Goal: Task Accomplishment & Management: Manage account settings

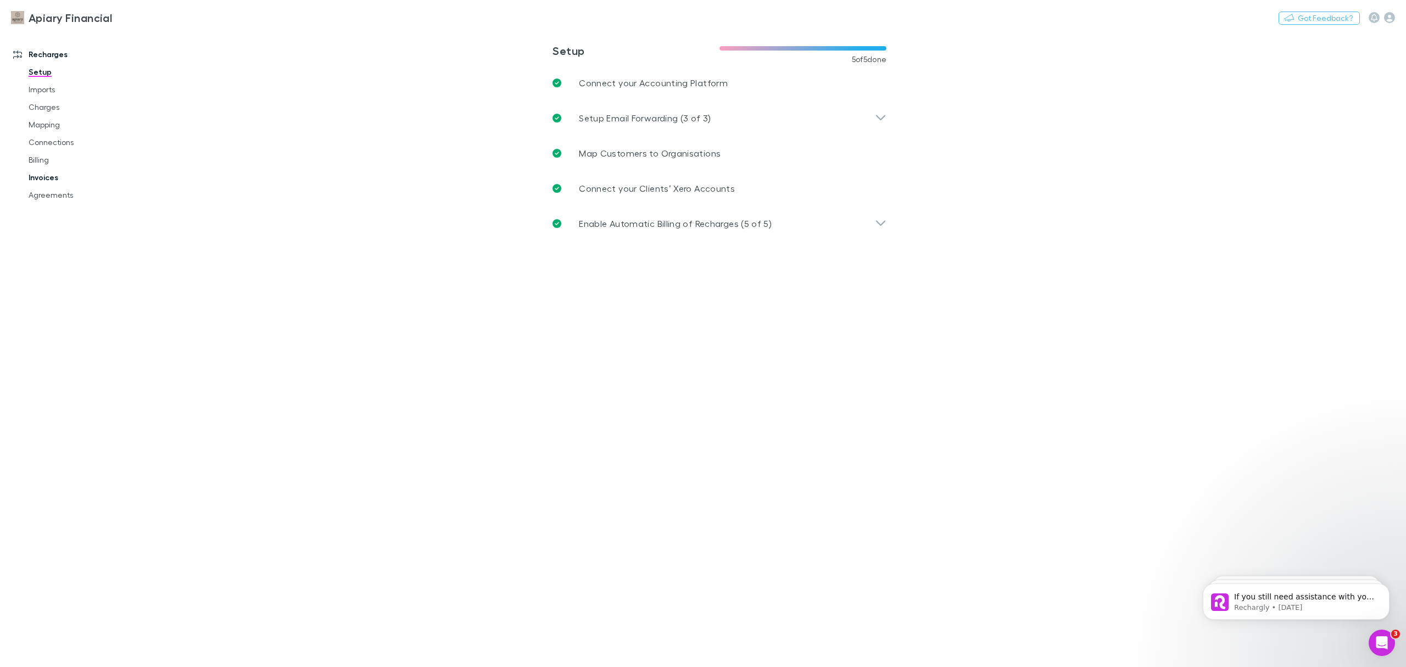
click at [49, 179] on link "Invoices" at bounding box center [87, 178] width 139 height 18
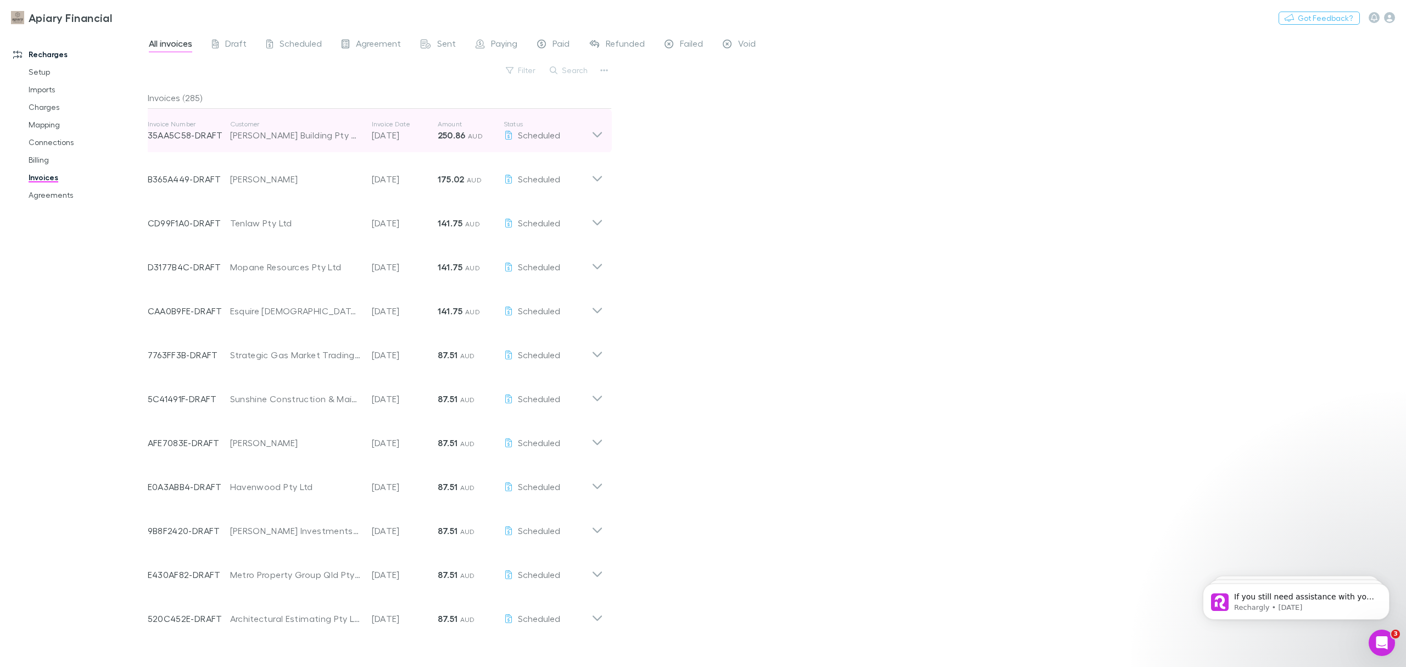
click at [598, 132] on icon at bounding box center [597, 131] width 12 height 22
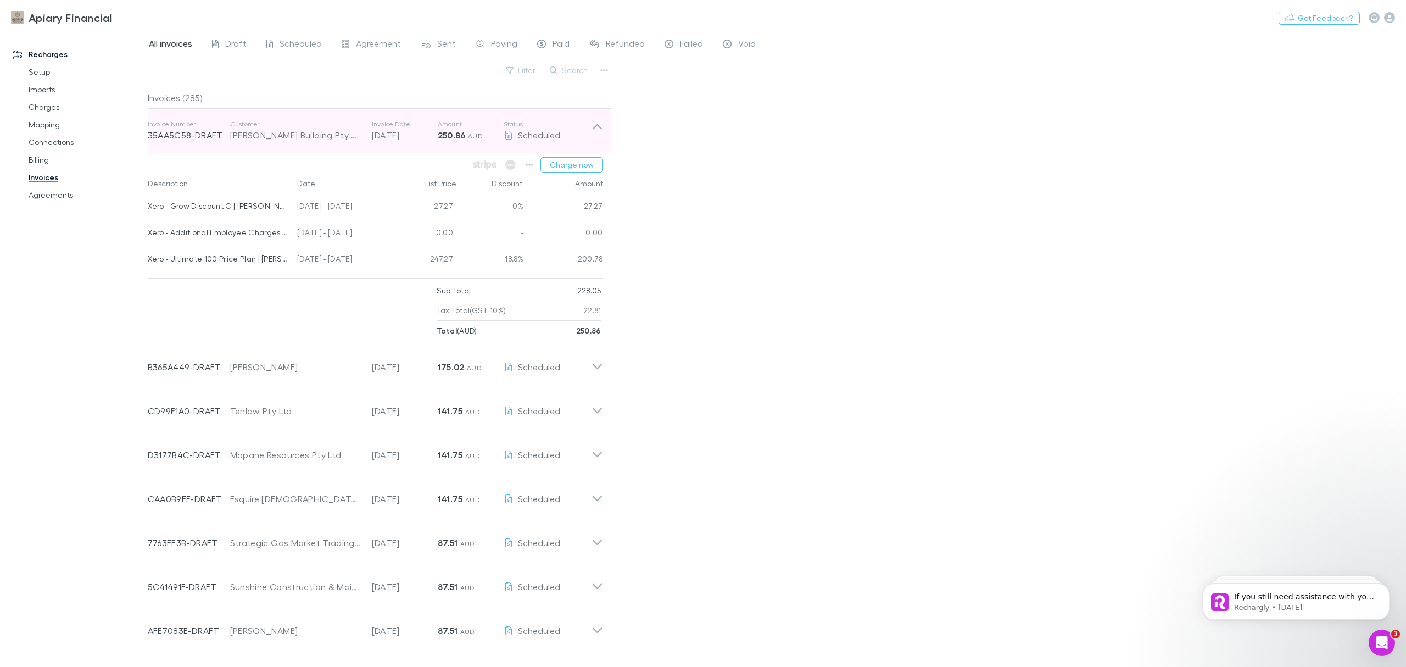
click at [598, 132] on icon at bounding box center [597, 131] width 12 height 22
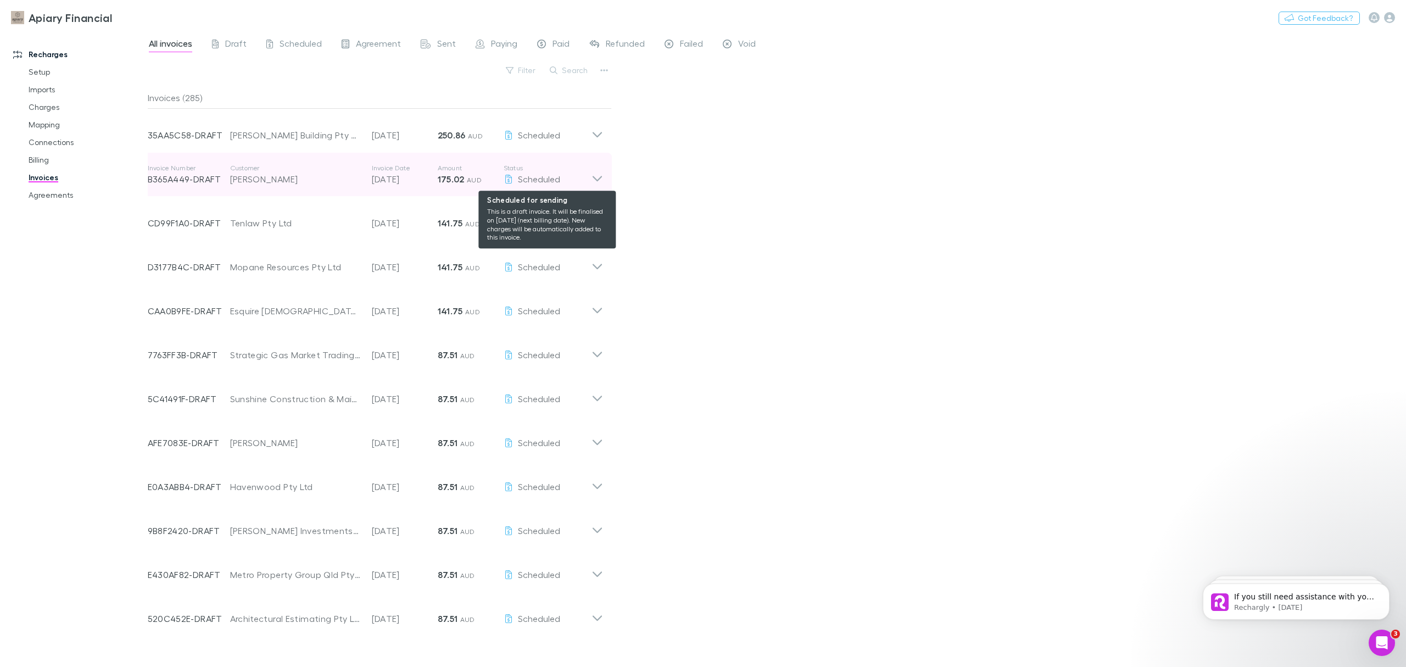
click at [584, 176] on div "Scheduled" at bounding box center [547, 178] width 88 height 13
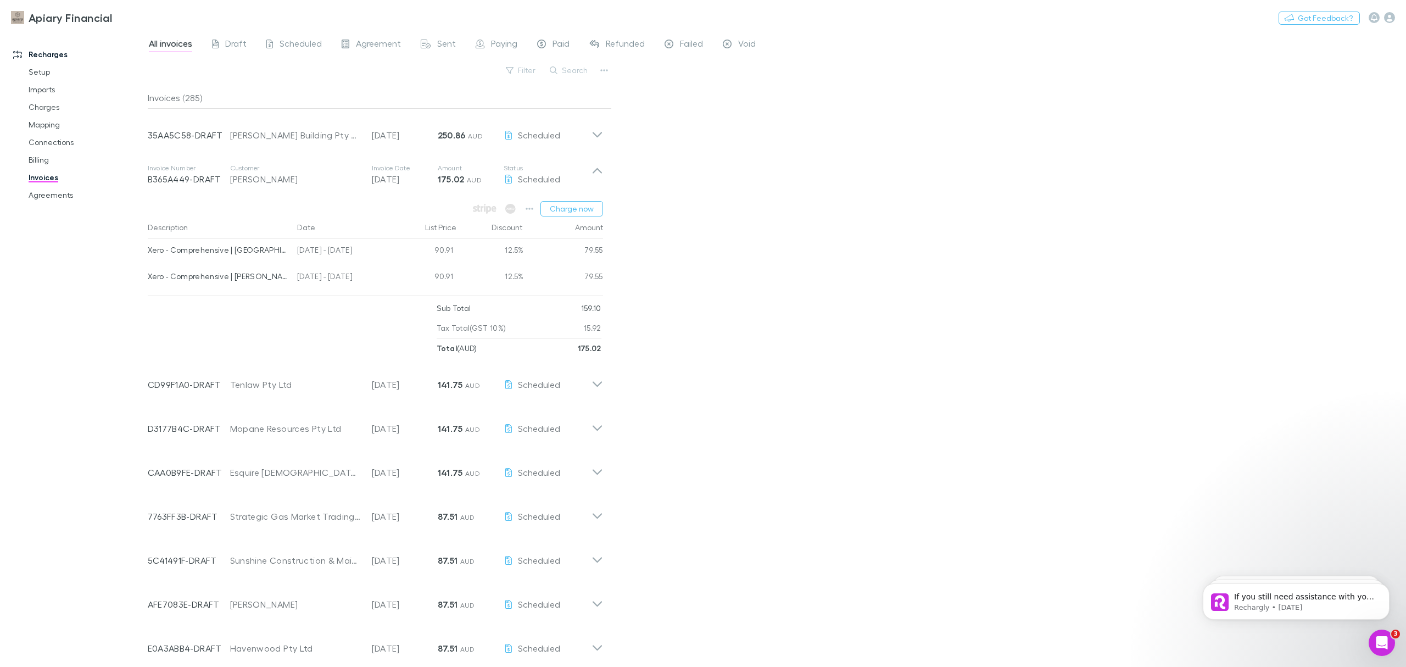
click at [724, 229] on div "All invoices Draft Scheduled Agreement Sent Paying Paid Refunded Failed Void Fi…" at bounding box center [777, 349] width 1258 height 636
click at [592, 170] on icon at bounding box center [597, 175] width 12 height 22
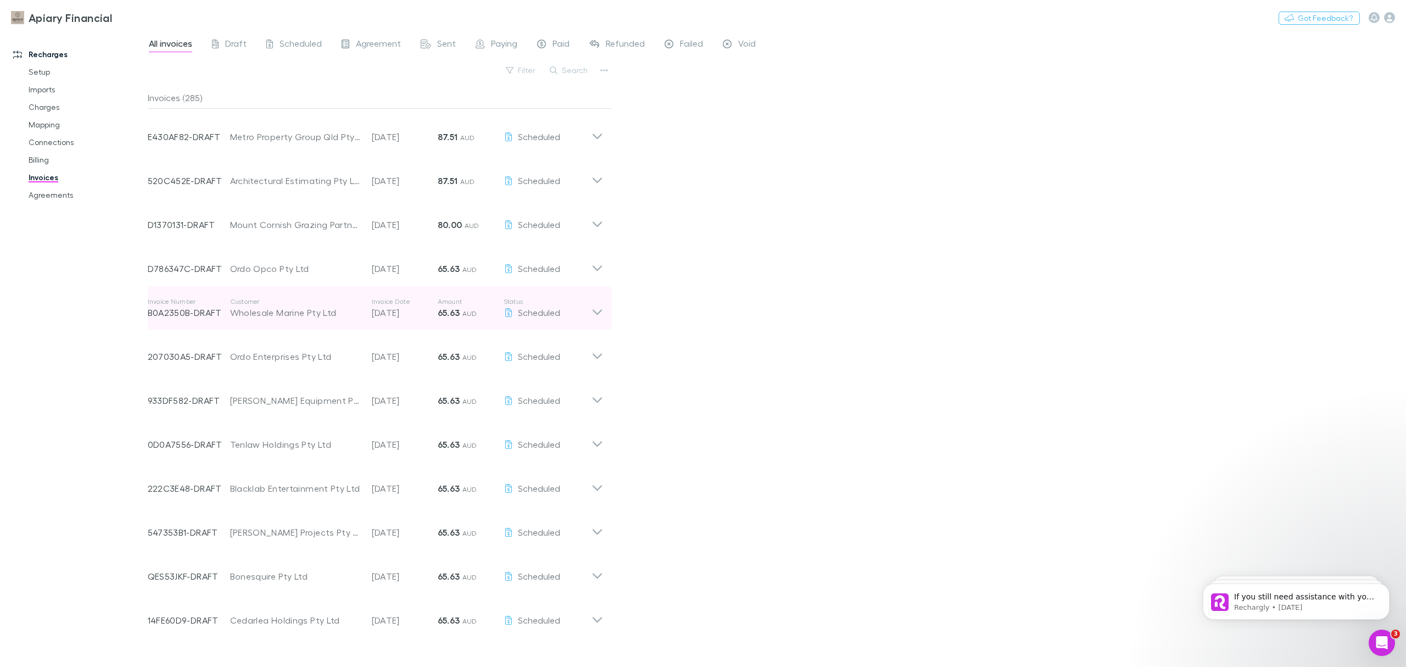
scroll to position [439, 0]
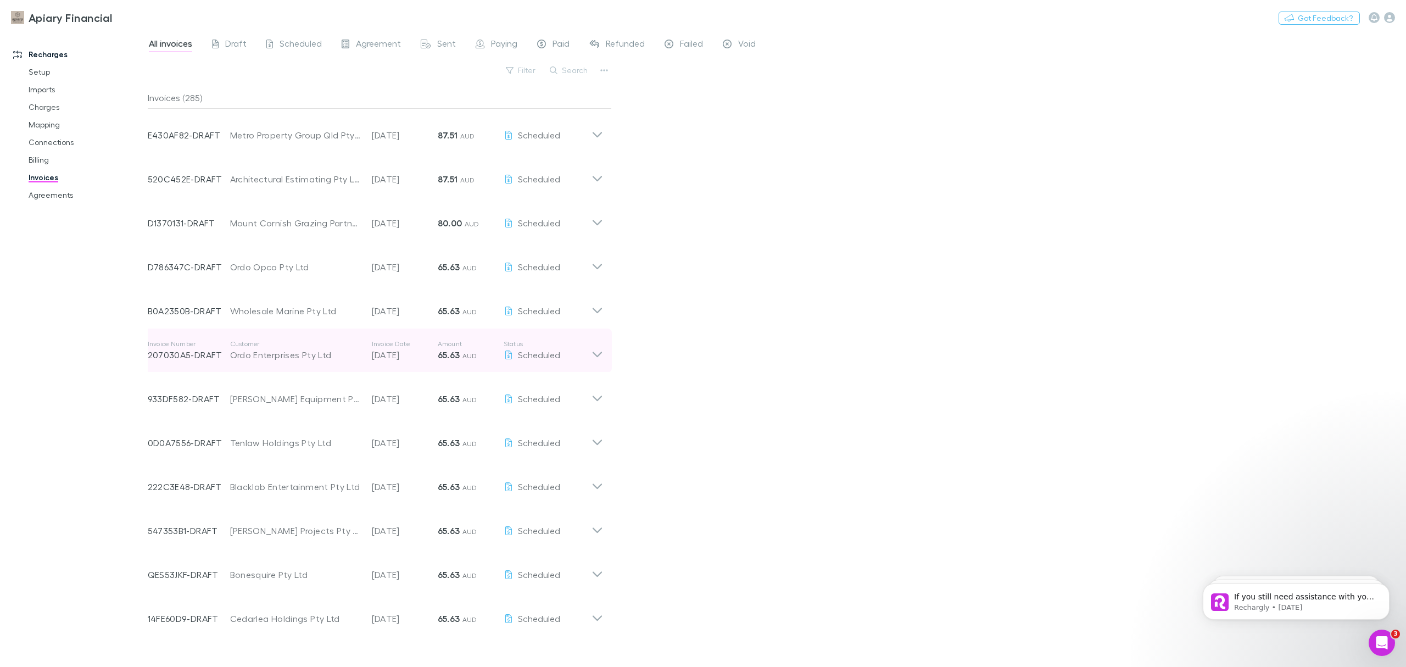
click at [588, 345] on p "Status" at bounding box center [547, 343] width 88 height 9
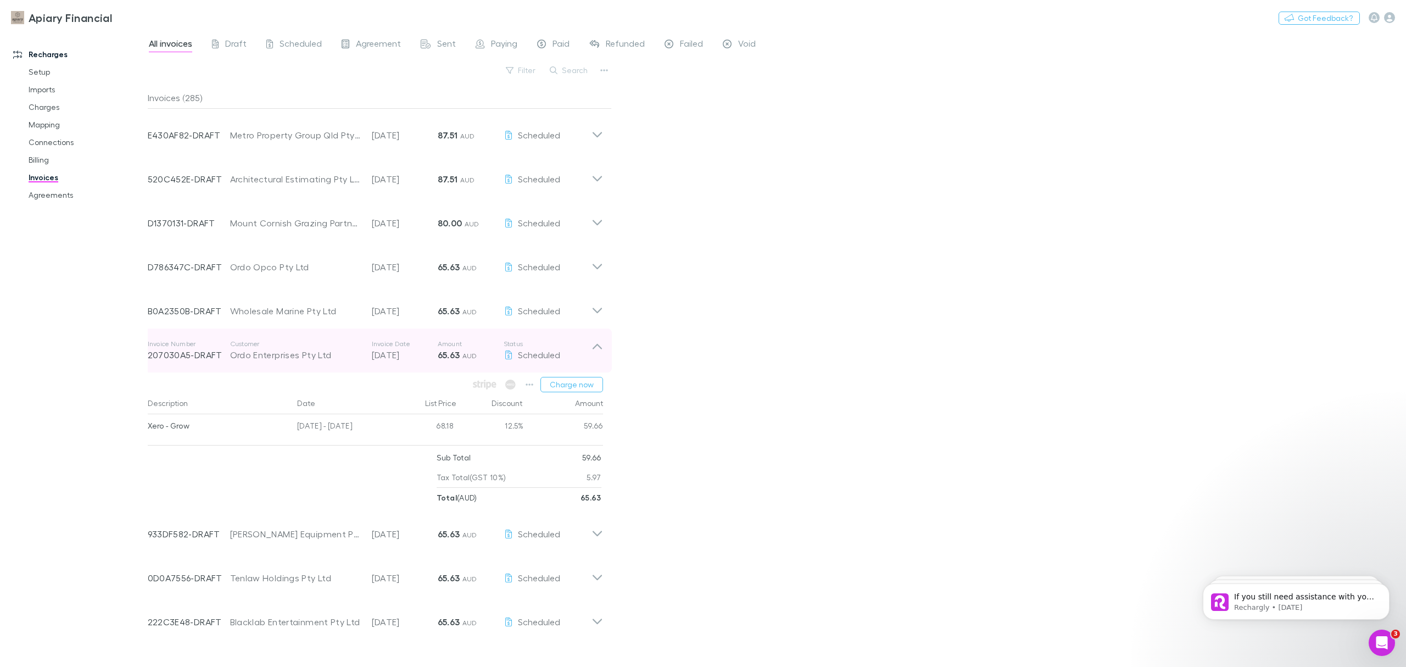
click at [598, 349] on icon at bounding box center [597, 350] width 12 height 22
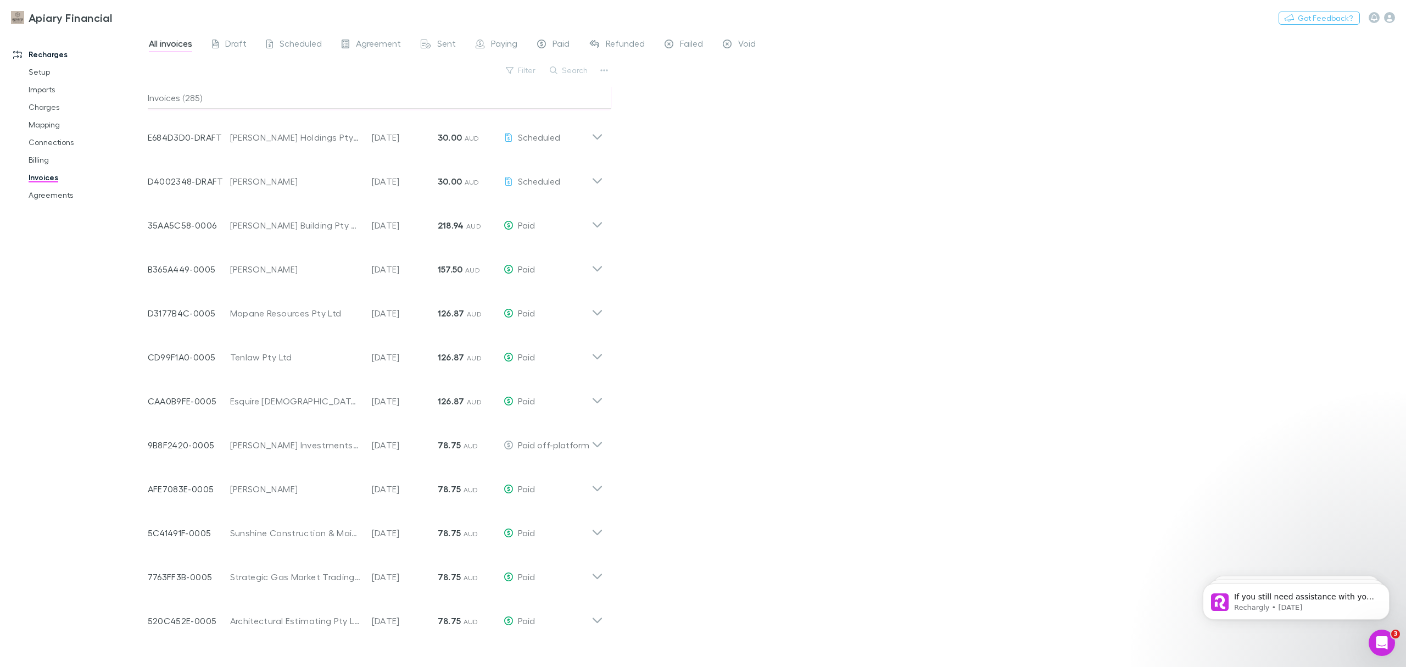
scroll to position [1757, 0]
click at [602, 218] on icon at bounding box center [597, 219] width 12 height 22
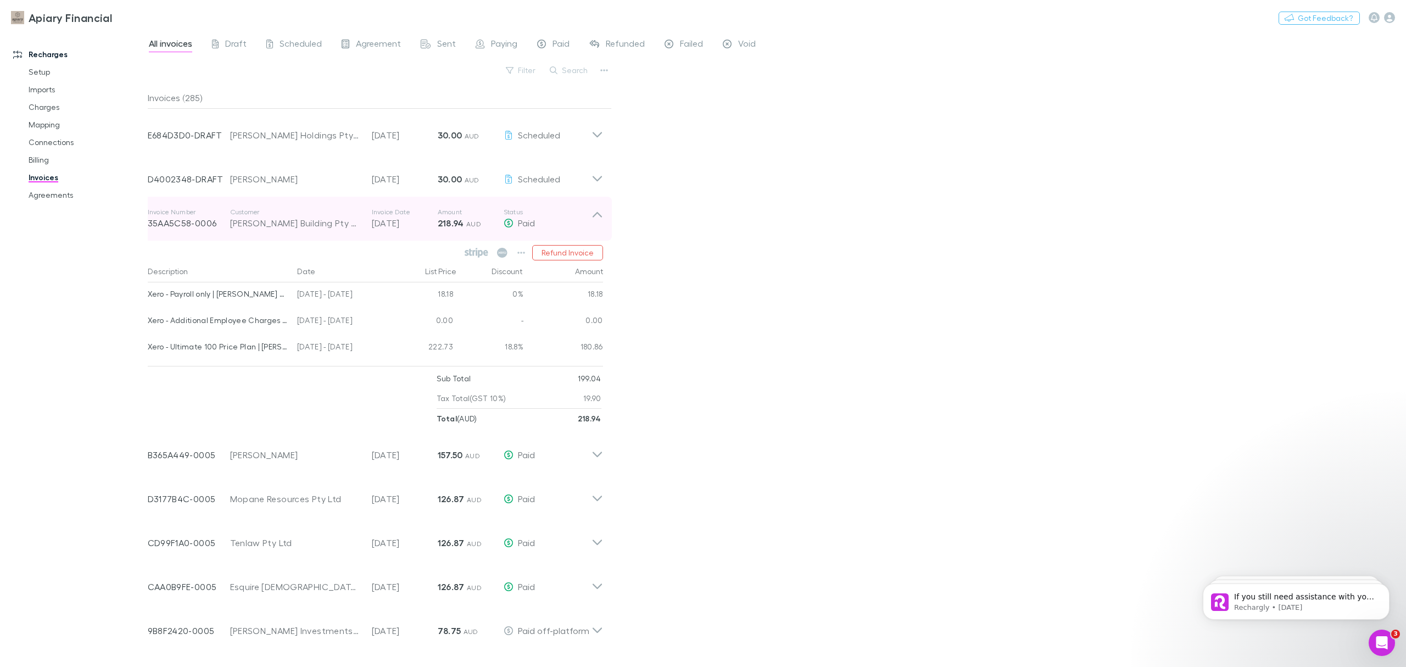
click at [602, 218] on div "Invoice Number 35AA5C58-0006 Customer [PERSON_NAME] Building Pty Ltd Invoice Da…" at bounding box center [375, 219] width 473 height 44
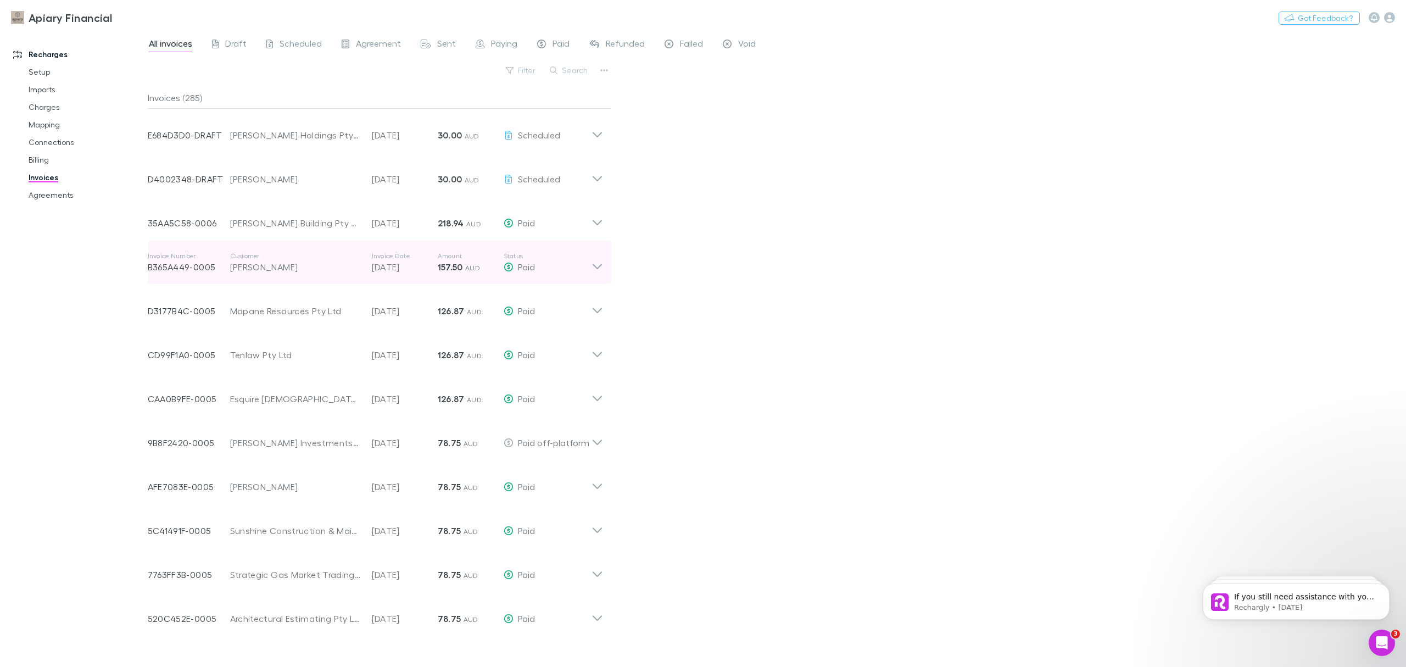
click at [591, 262] on icon at bounding box center [597, 262] width 12 height 22
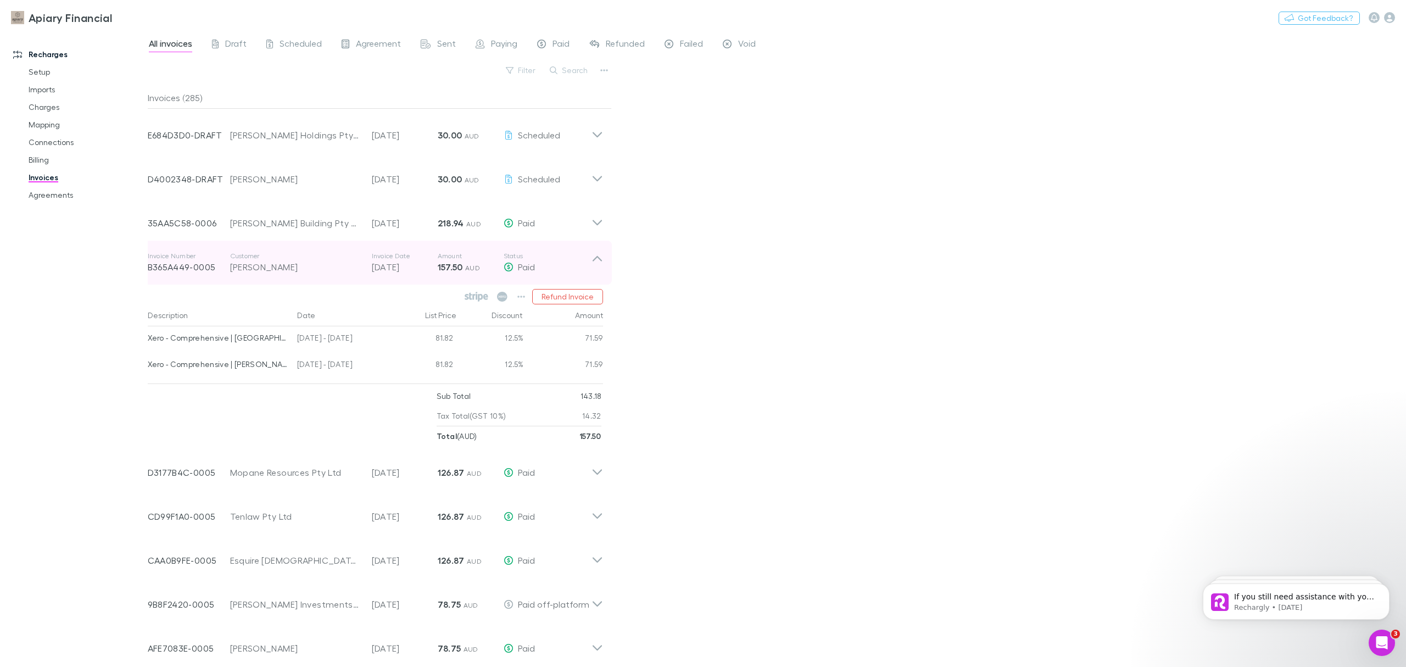
click at [591, 262] on icon at bounding box center [597, 262] width 12 height 22
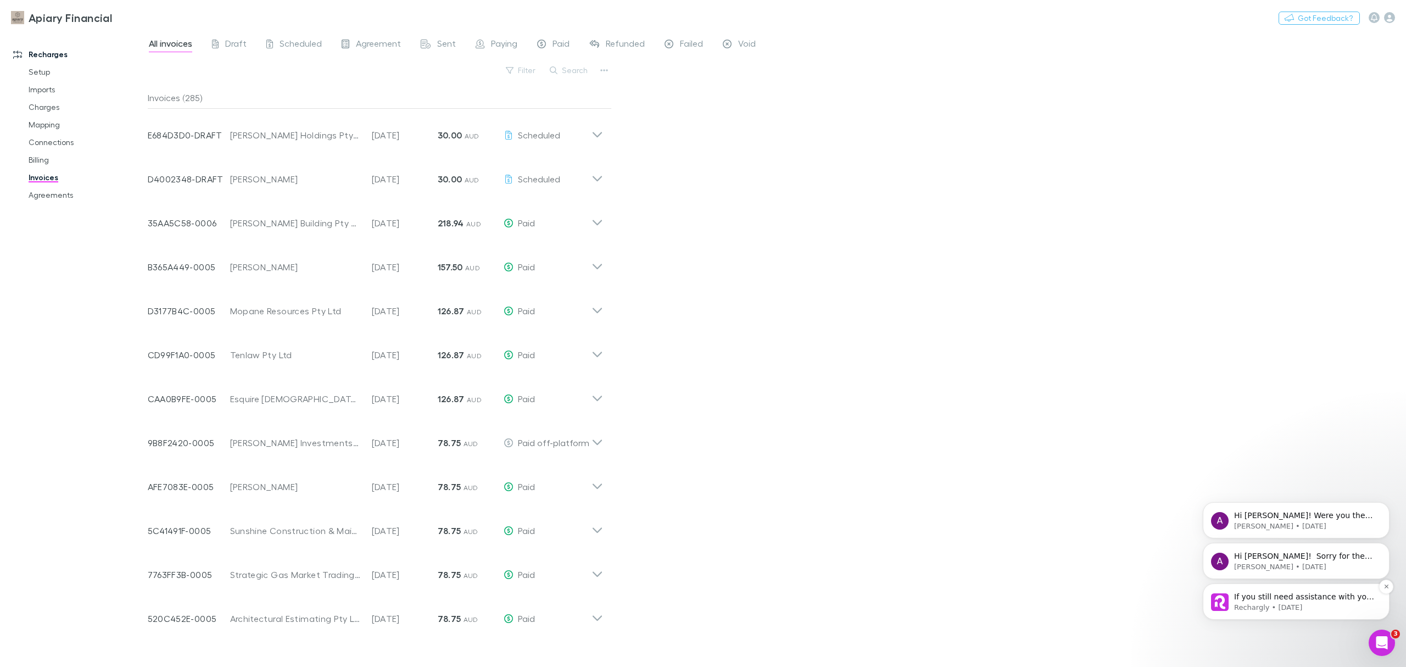
click at [1315, 617] on div "If you still need assistance with your Xero invoice import issue, I am here to …" at bounding box center [1295, 601] width 187 height 36
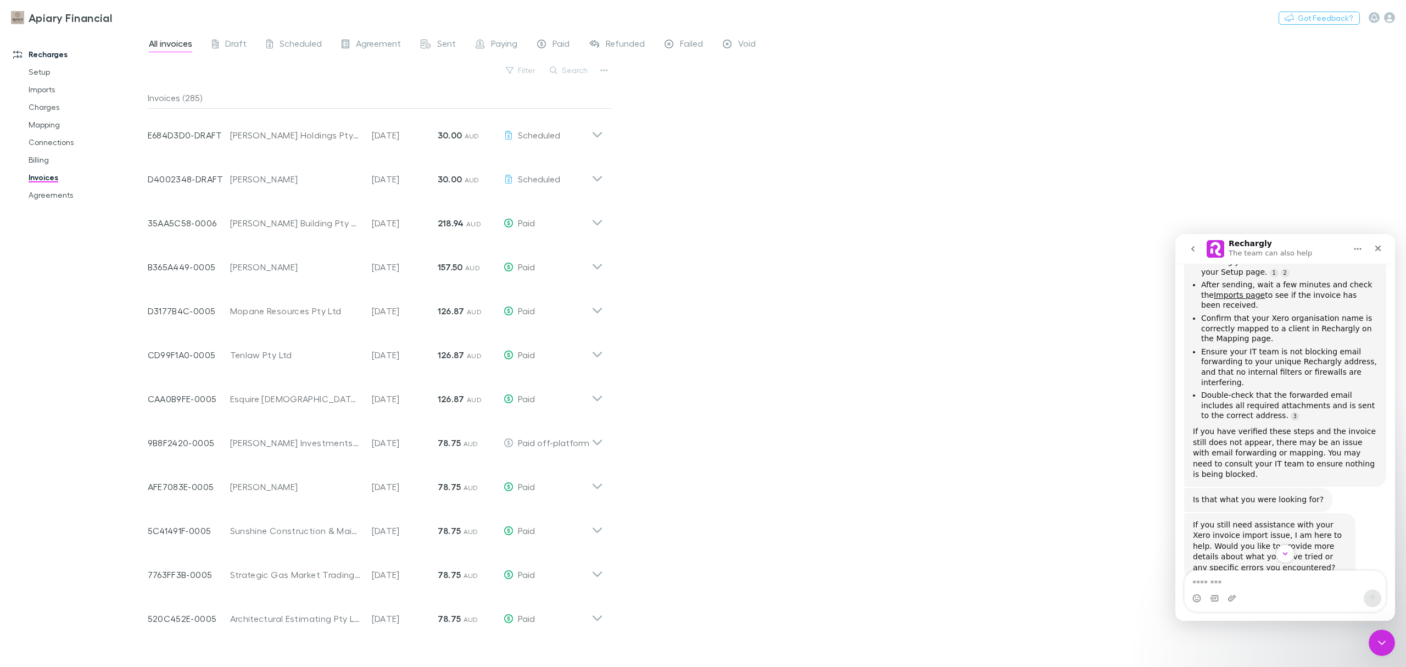
scroll to position [304, 0]
click at [1193, 250] on icon "go back" at bounding box center [1192, 248] width 3 height 5
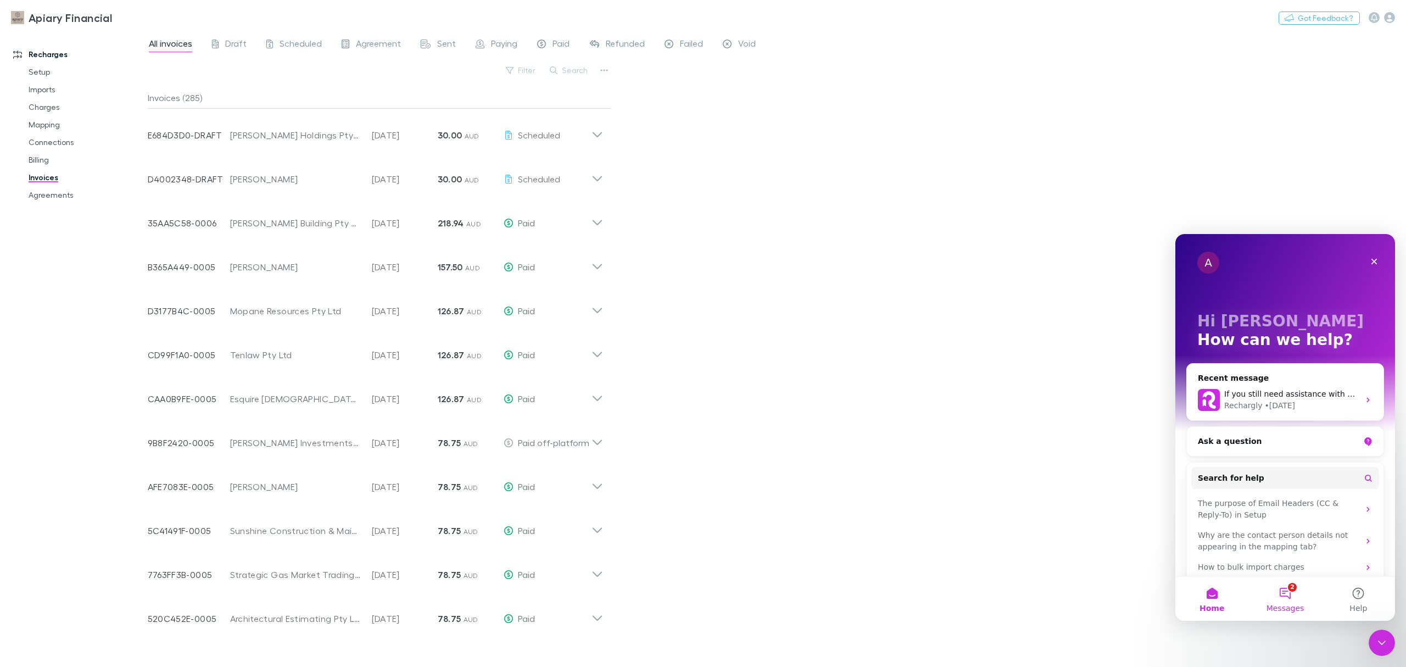
click at [1286, 607] on span "Messages" at bounding box center [1285, 608] width 38 height 8
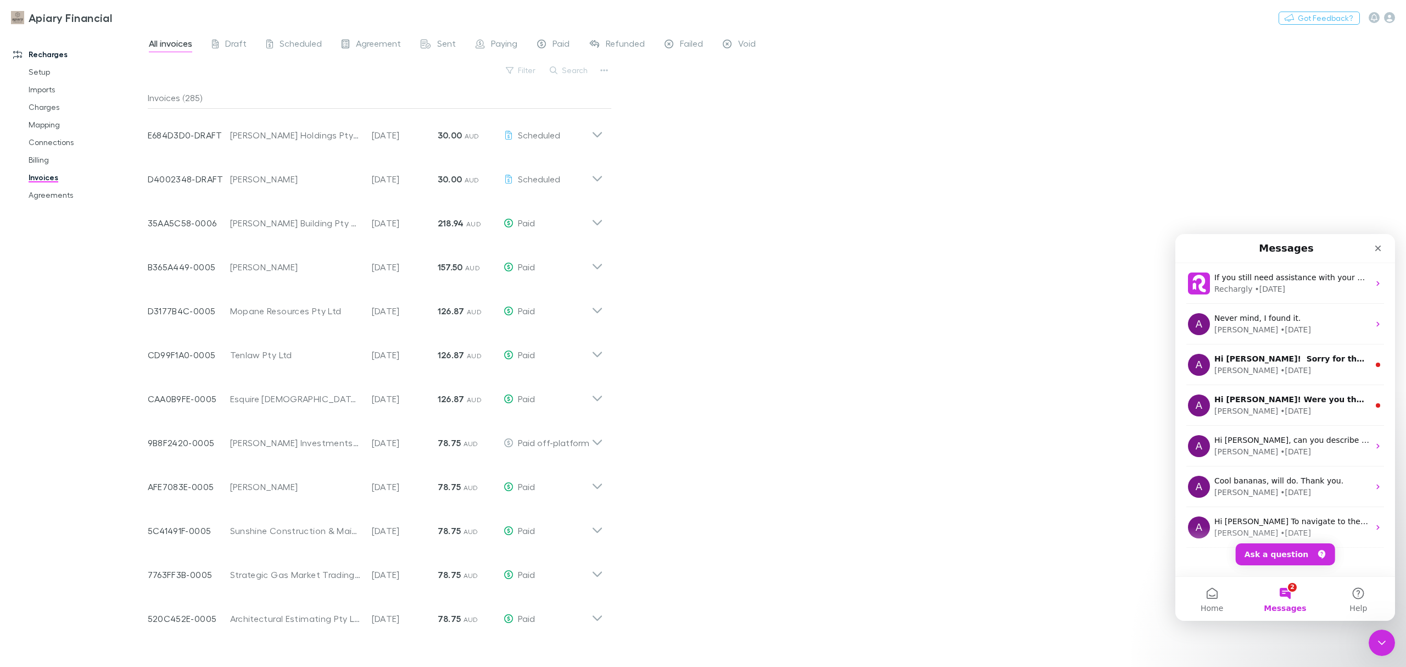
click at [992, 326] on div "All invoices Draft Scheduled Agreement Sent Paying Paid Refunded Failed Void Fi…" at bounding box center [777, 349] width 1258 height 636
click at [1378, 638] on icon "Close Intercom Messenger" at bounding box center [1379, 640] width 13 height 13
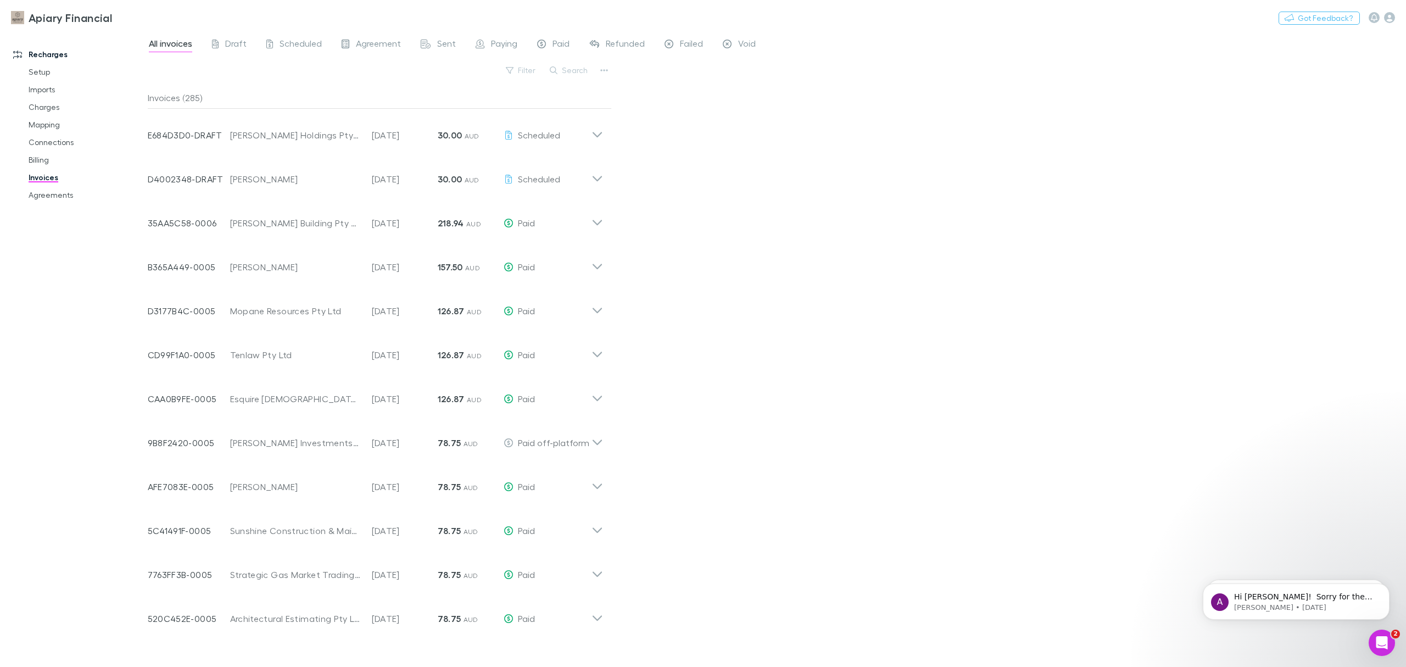
click at [697, 260] on div "All invoices Draft Scheduled Agreement Sent Paying Paid Refunded Failed Void Fi…" at bounding box center [777, 349] width 1258 height 636
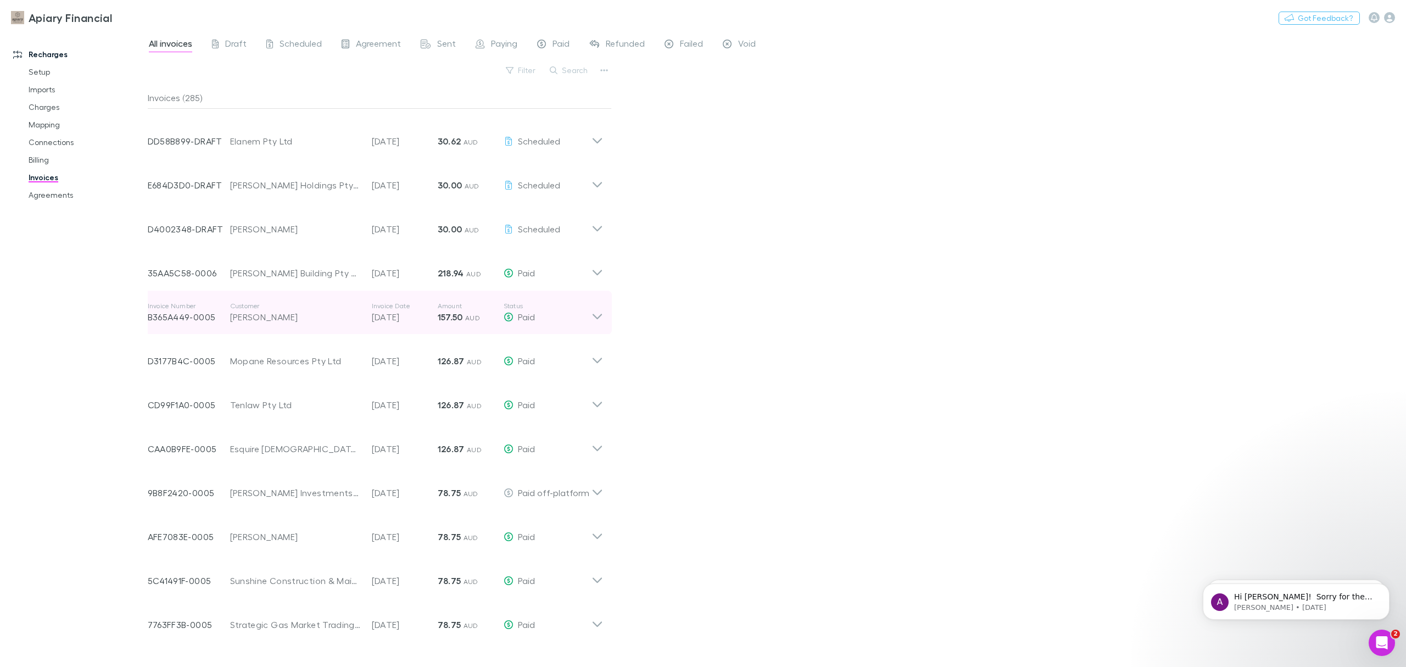
scroll to position [1683, 0]
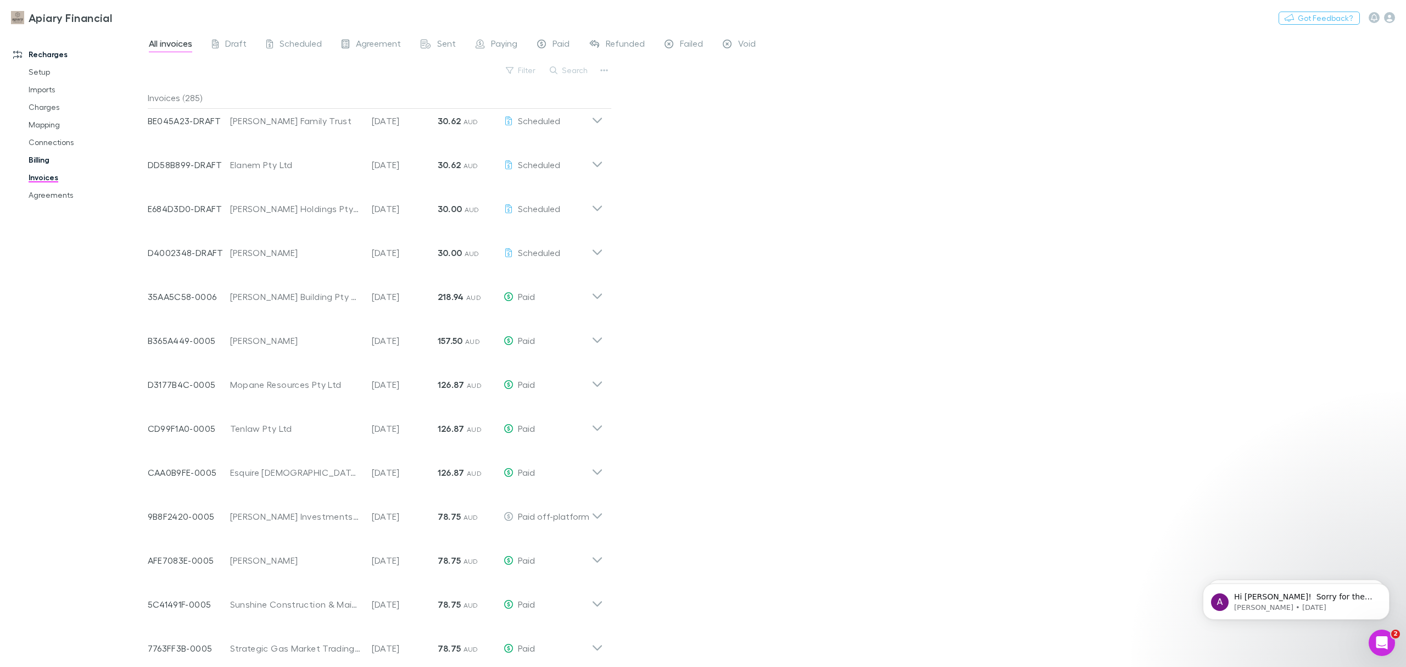
click at [47, 157] on link "Billing" at bounding box center [87, 160] width 139 height 18
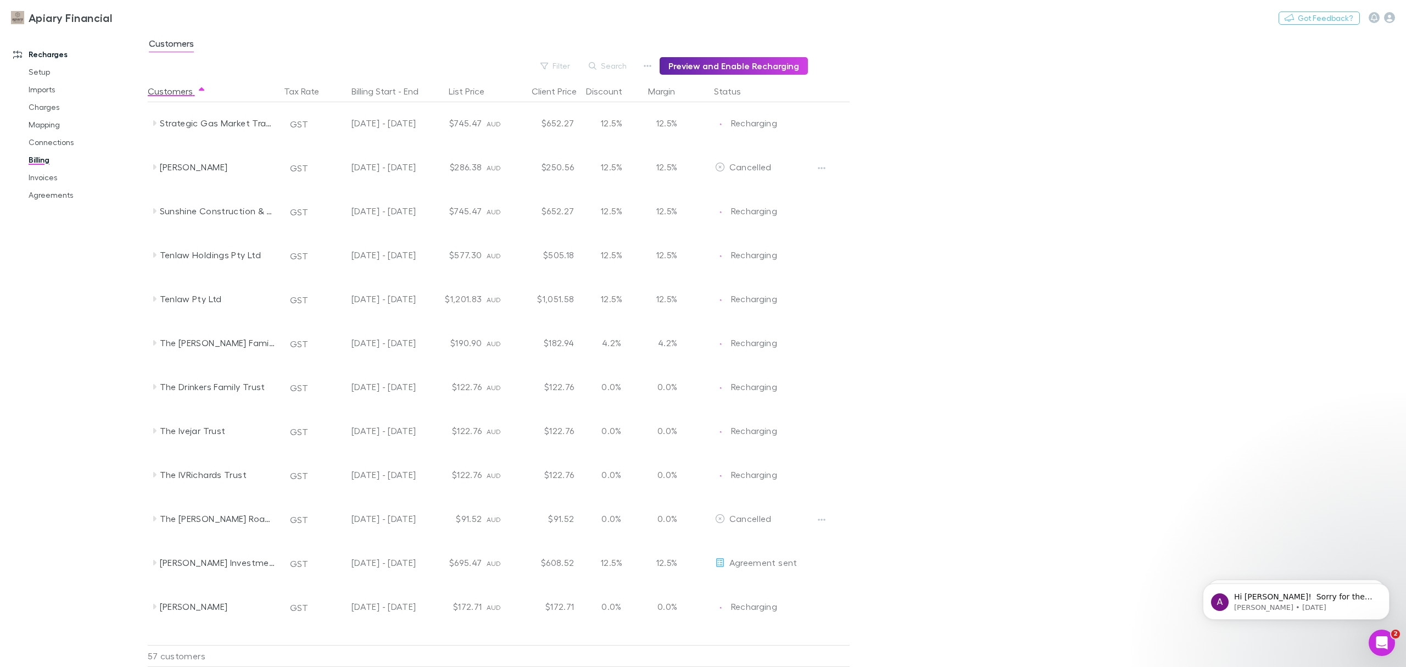
scroll to position [1961, 0]
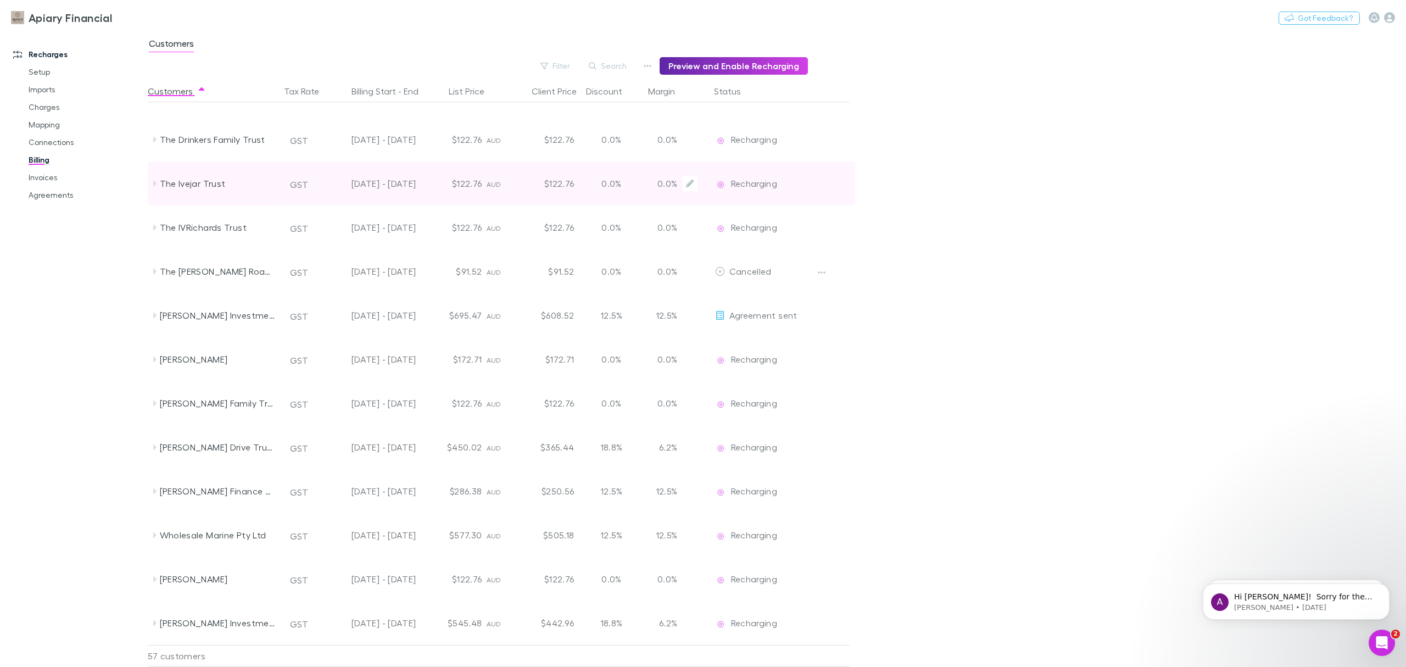
click at [254, 189] on div "The Ivejar Trust" at bounding box center [218, 183] width 116 height 44
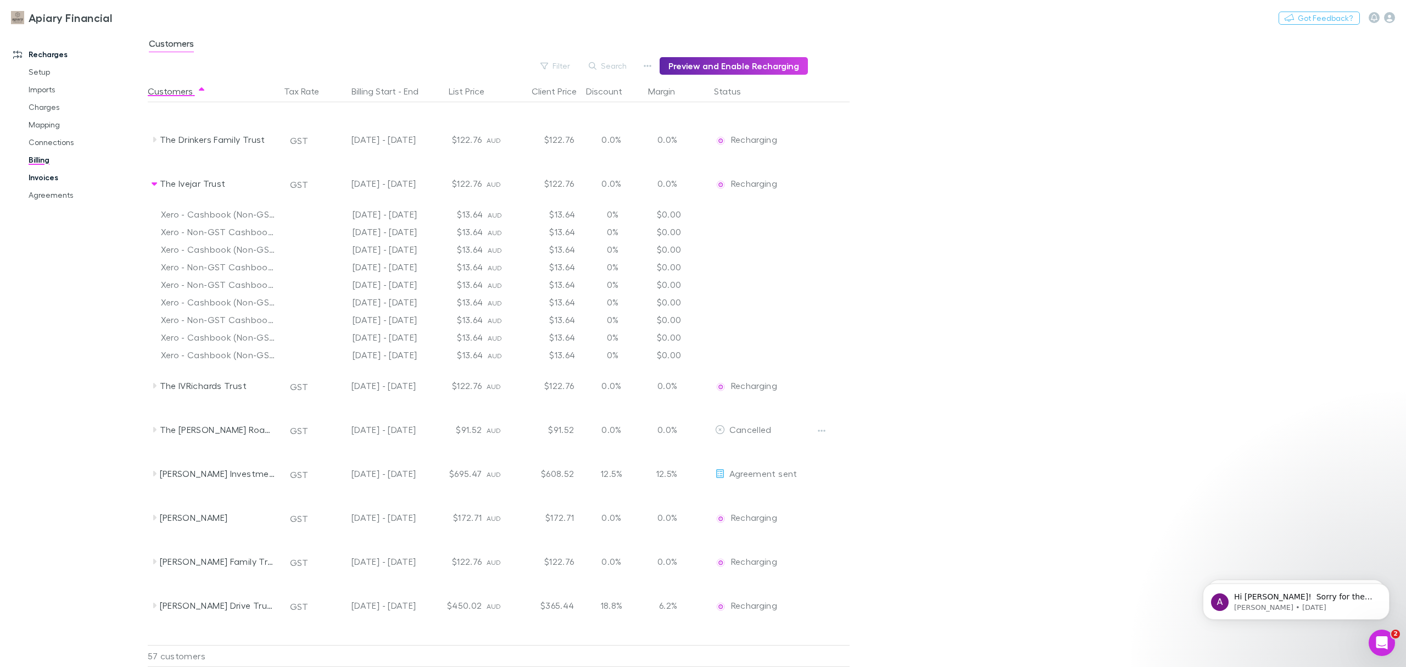
click at [37, 182] on link "Invoices" at bounding box center [87, 178] width 139 height 18
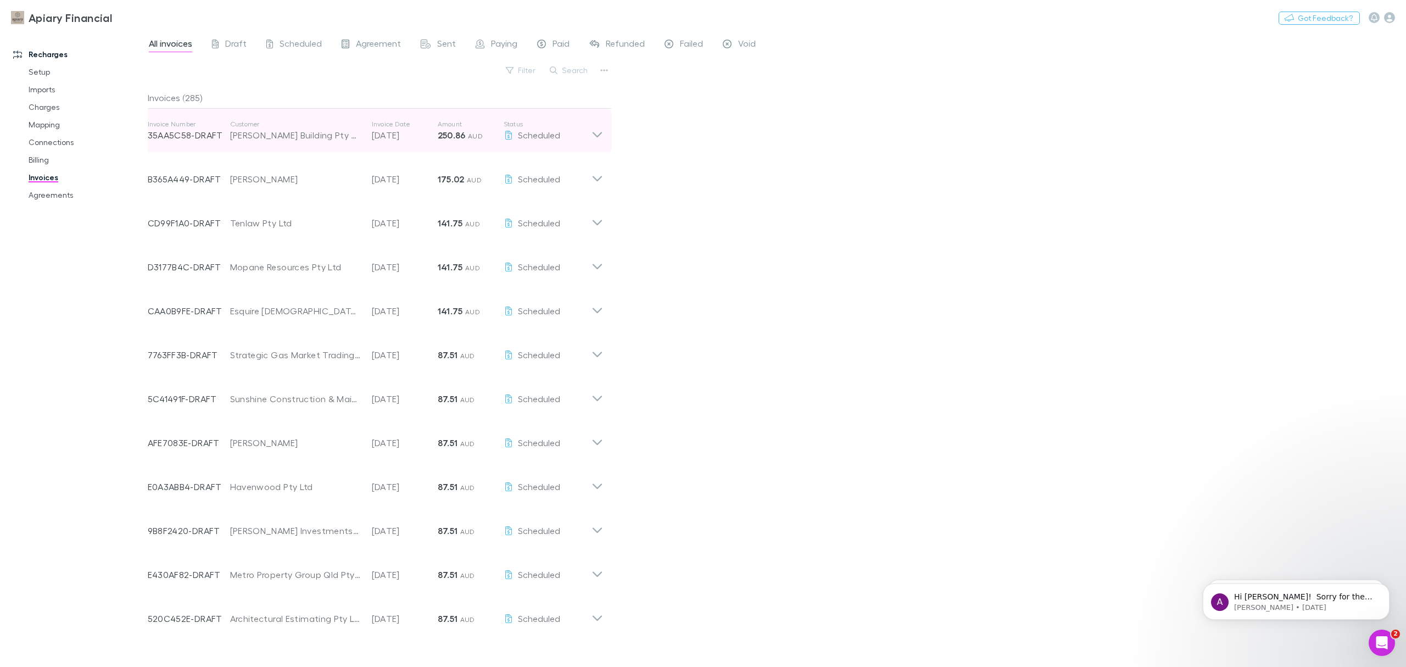
click at [594, 139] on icon at bounding box center [597, 131] width 12 height 22
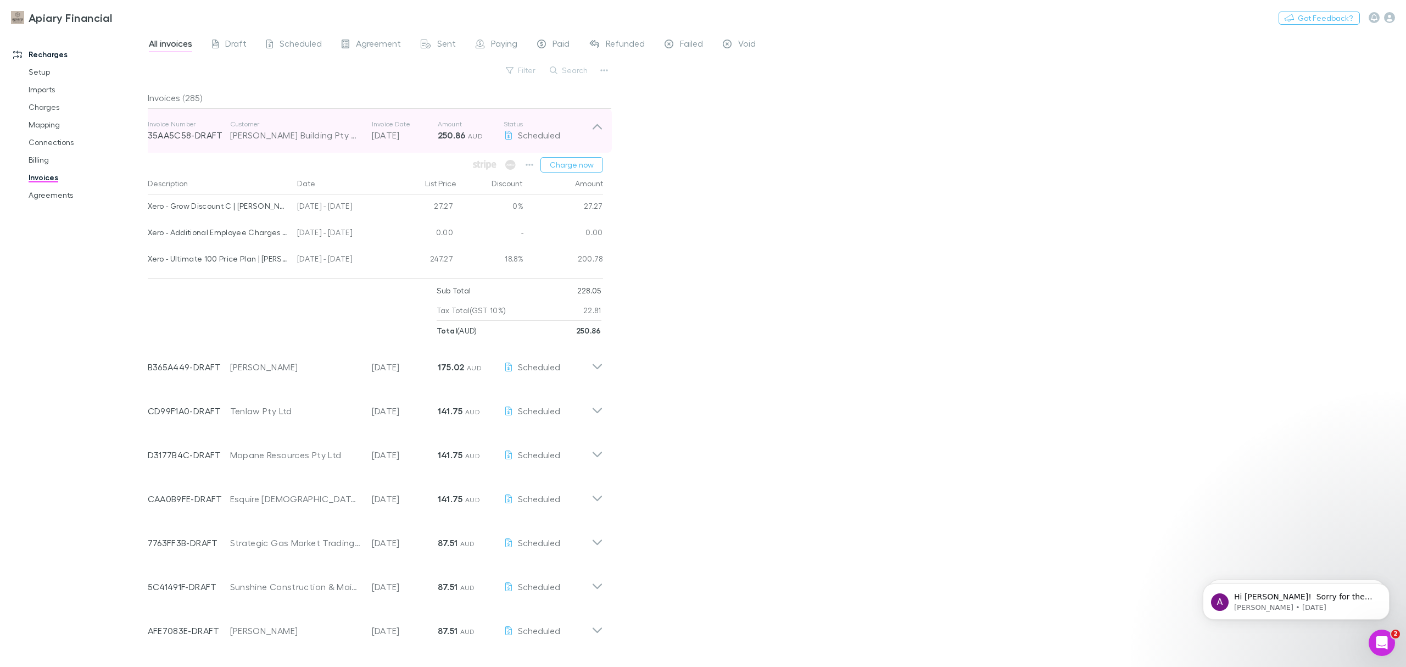
click at [593, 130] on icon at bounding box center [597, 131] width 12 height 22
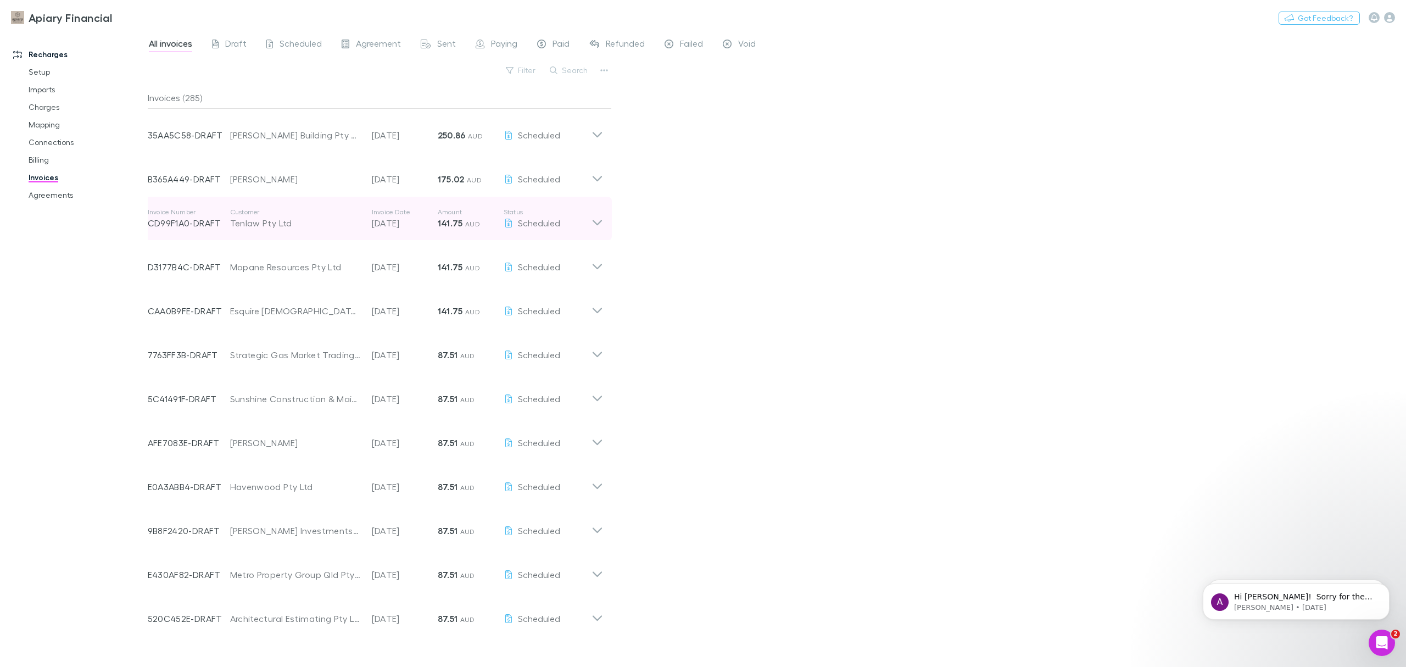
click at [592, 221] on icon at bounding box center [596, 222] width 9 height 5
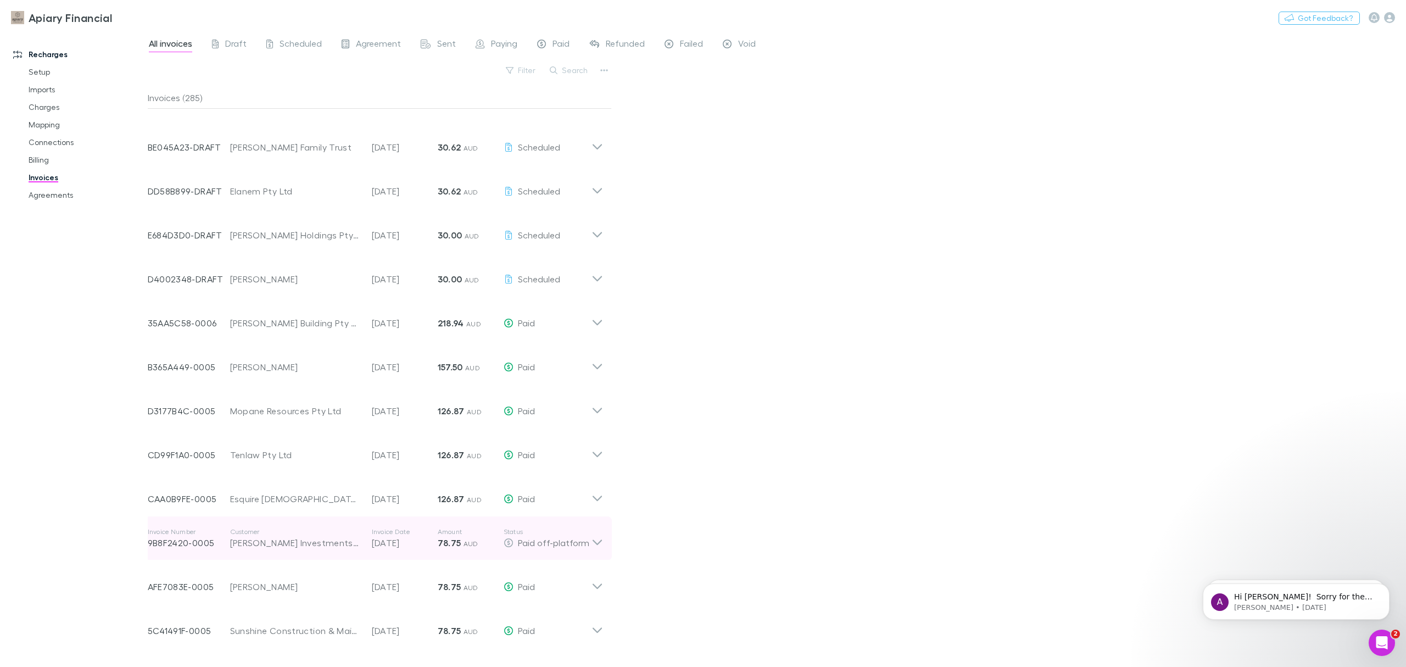
scroll to position [1946, 0]
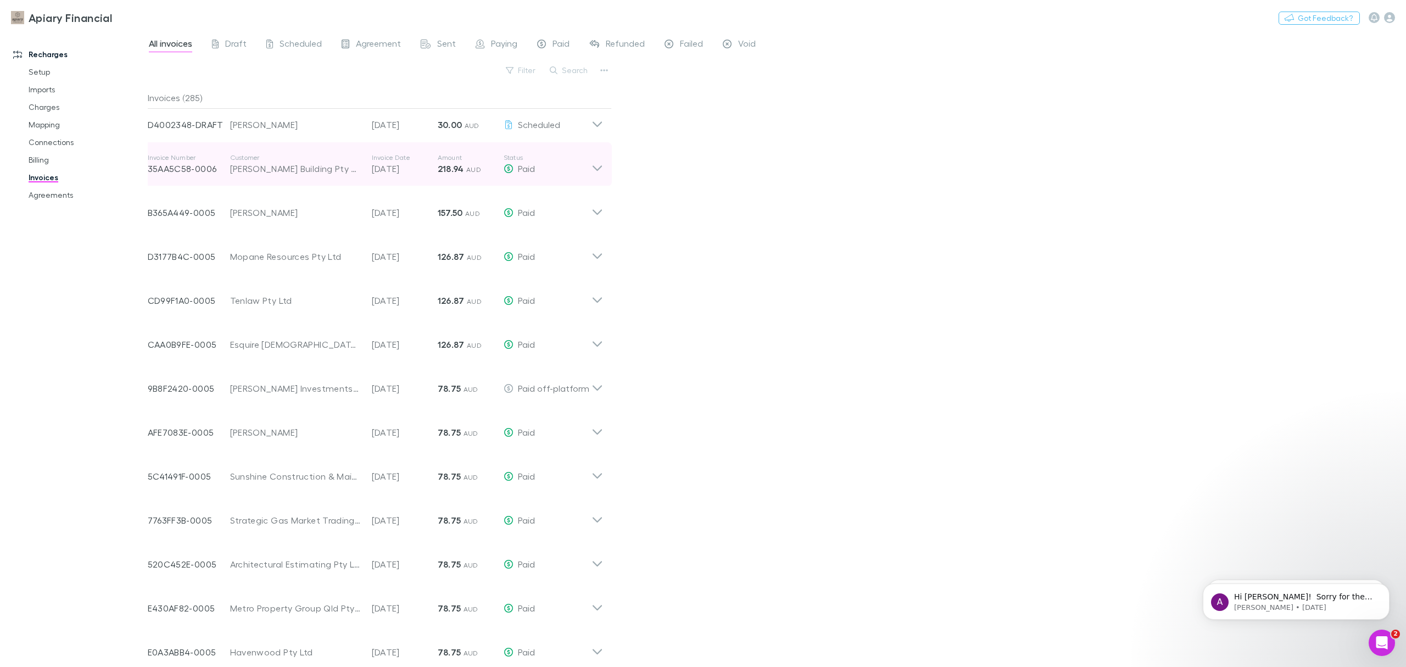
click at [602, 164] on icon at bounding box center [597, 164] width 12 height 22
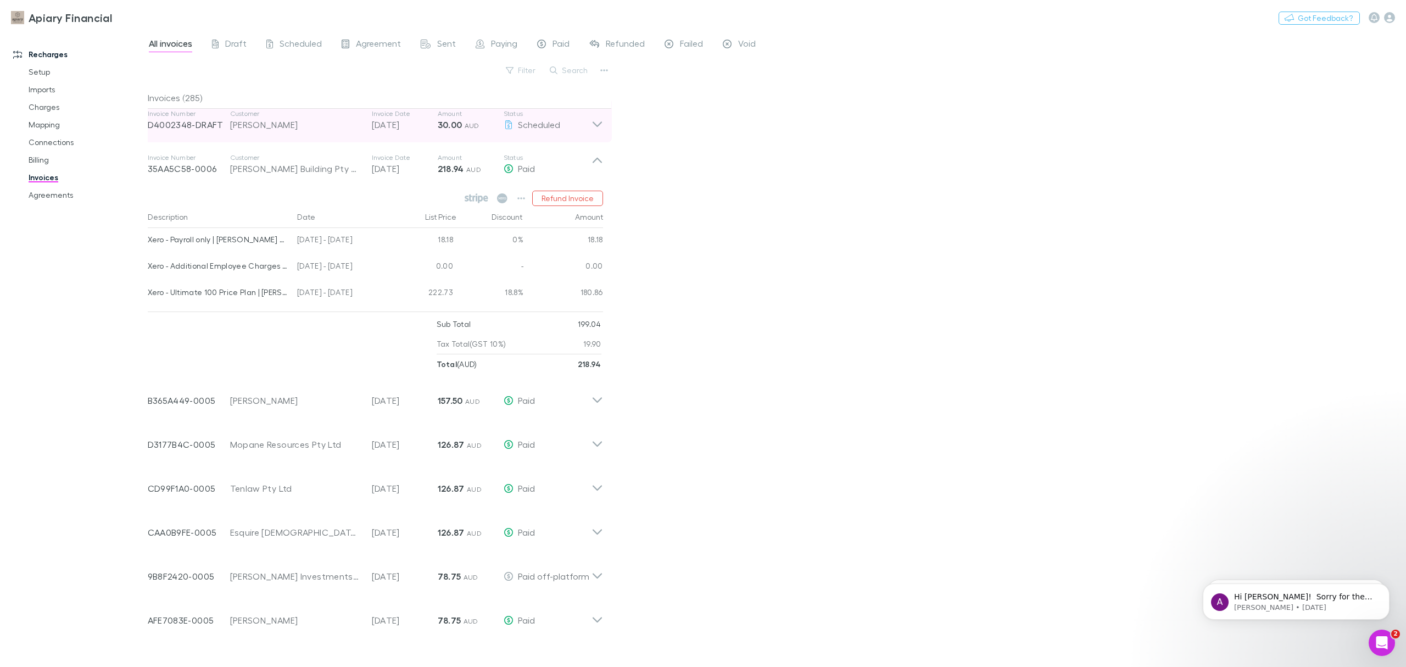
click at [592, 126] on icon at bounding box center [597, 120] width 12 height 22
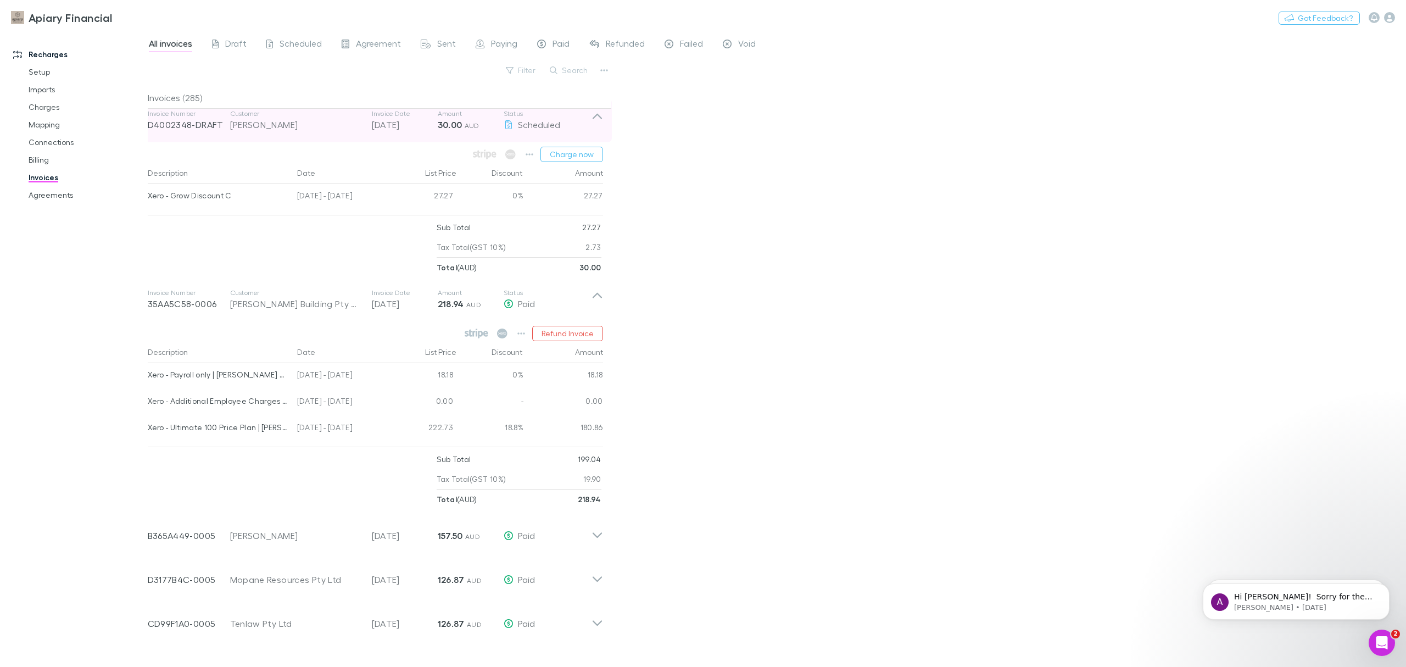
click at [592, 127] on icon at bounding box center [597, 120] width 12 height 22
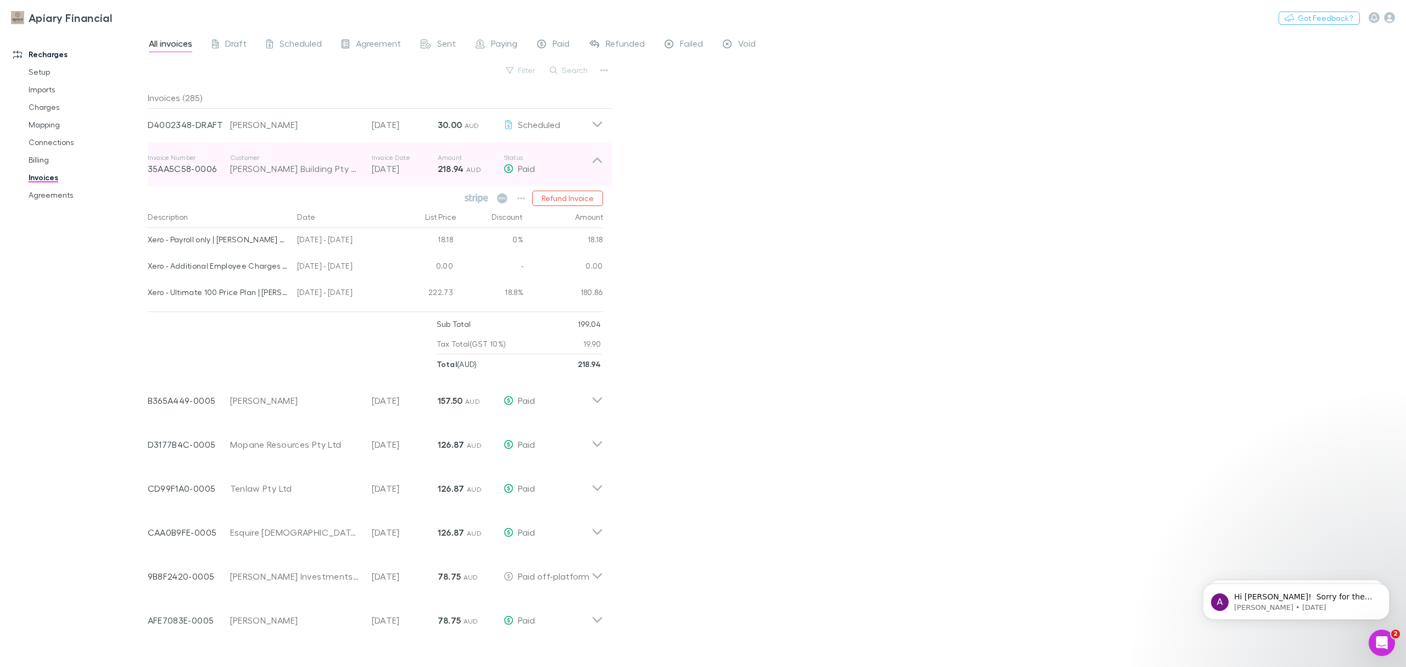
click at [594, 157] on icon at bounding box center [597, 164] width 12 height 22
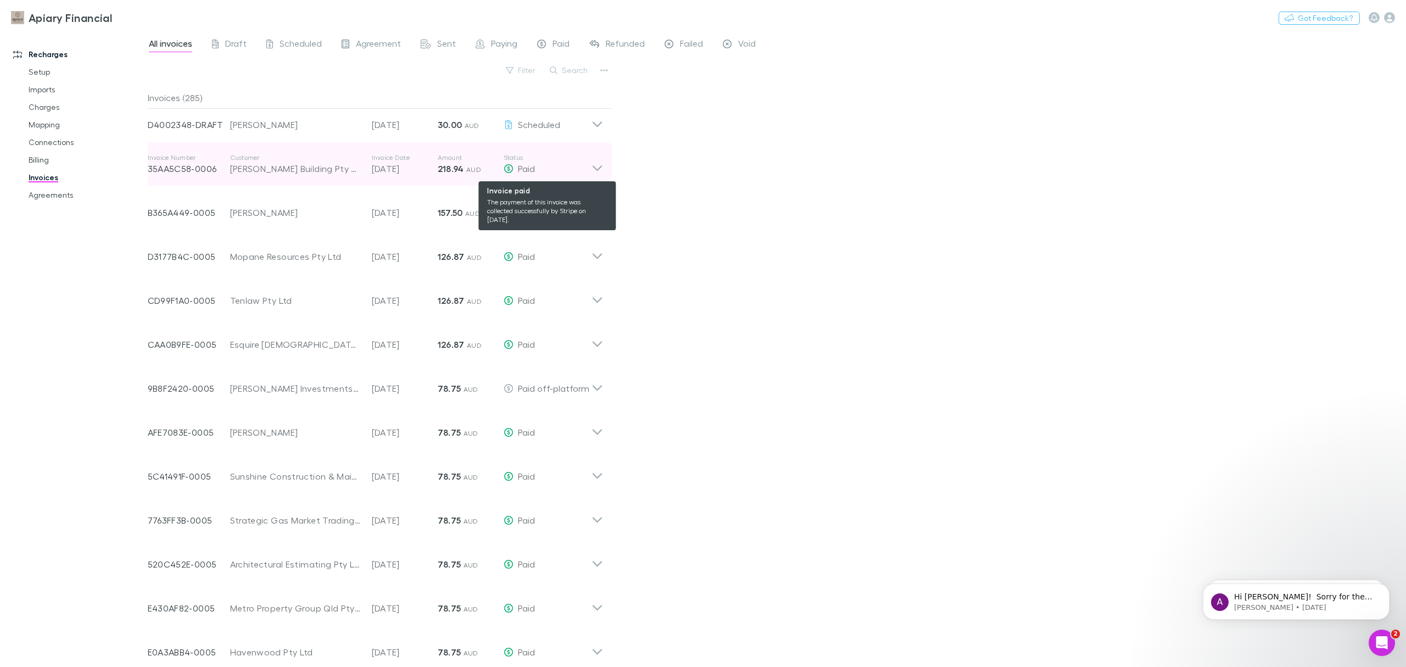
click at [589, 174] on div "Paid" at bounding box center [547, 168] width 88 height 13
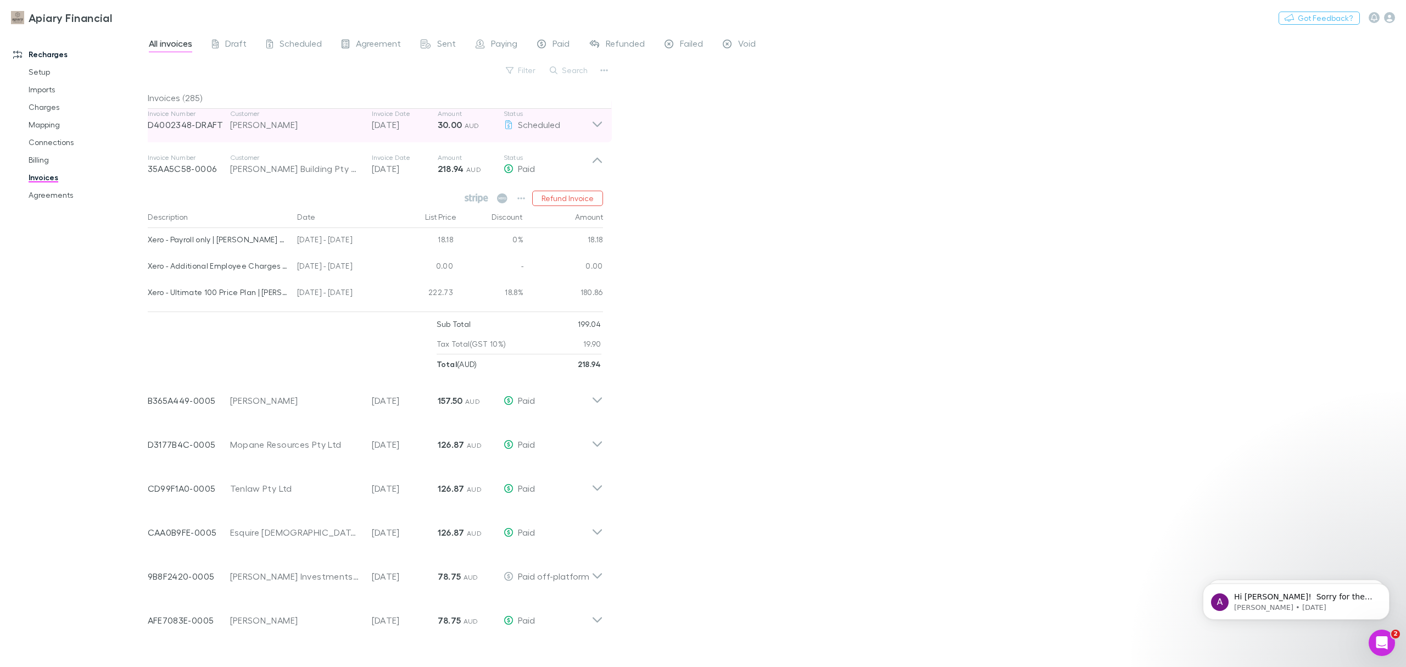
click at [591, 126] on icon at bounding box center [597, 120] width 12 height 22
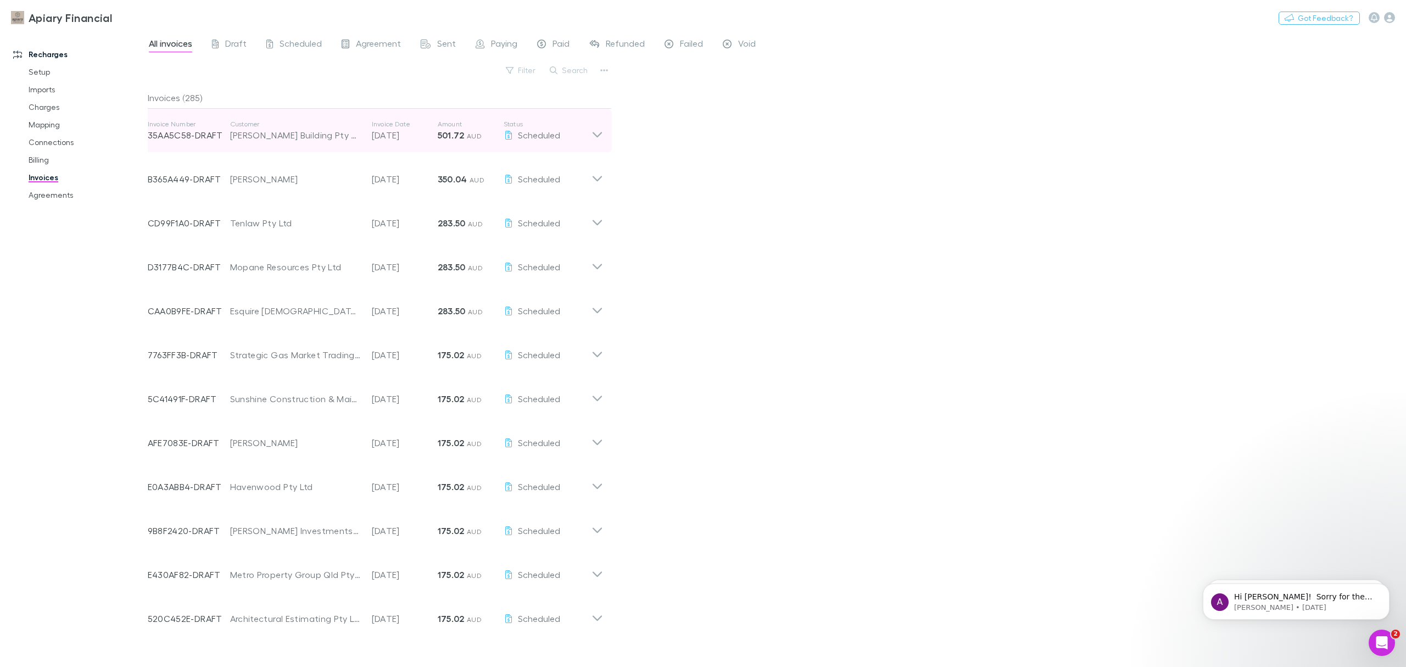
click at [604, 139] on div "Invoice Number 35AA5C58-DRAFT Customer BM Webb Building Pty Ltd Invoice Date 13…" at bounding box center [375, 131] width 473 height 44
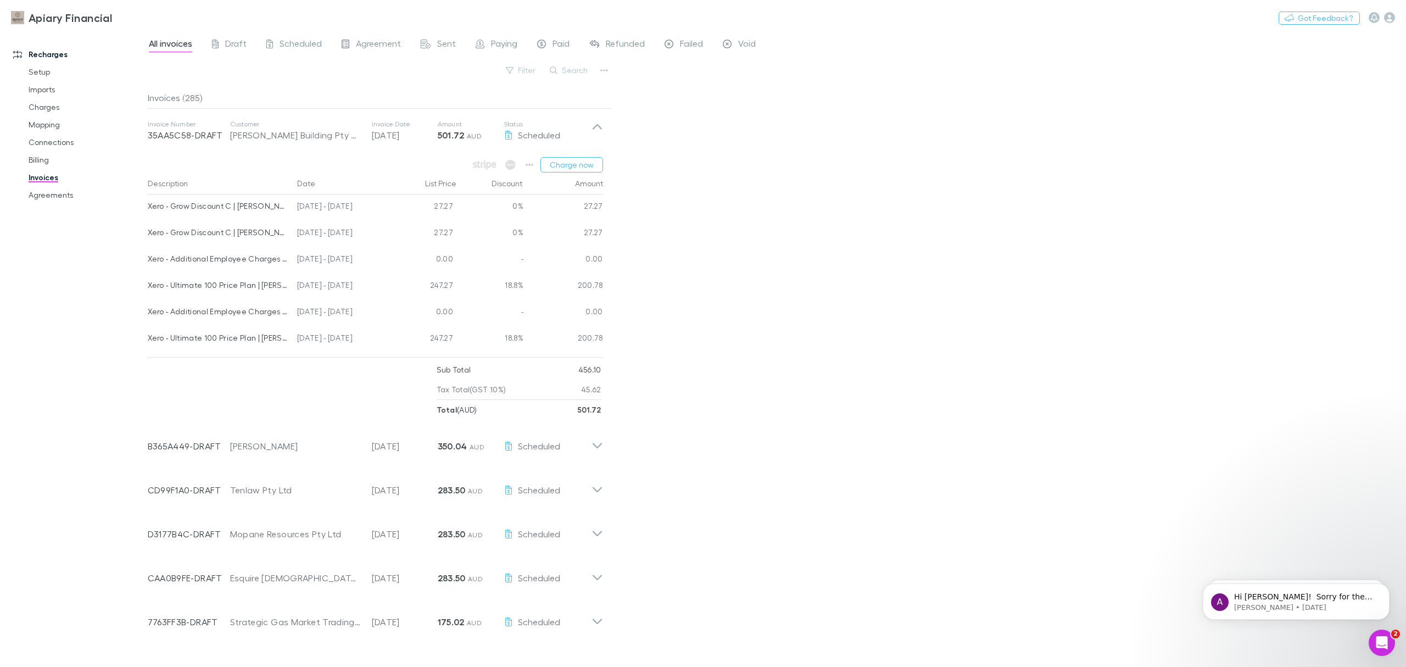
click at [868, 268] on div "All invoices Draft Scheduled Agreement Sent Paying Paid Refunded Failed Void Fi…" at bounding box center [777, 349] width 1258 height 636
click at [950, 229] on div "All invoices Draft Scheduled Agreement Sent Paying Paid Refunded Failed Void Fi…" at bounding box center [777, 349] width 1258 height 636
click at [597, 121] on icon at bounding box center [597, 131] width 12 height 22
